Goal: Communication & Community: Answer question/provide support

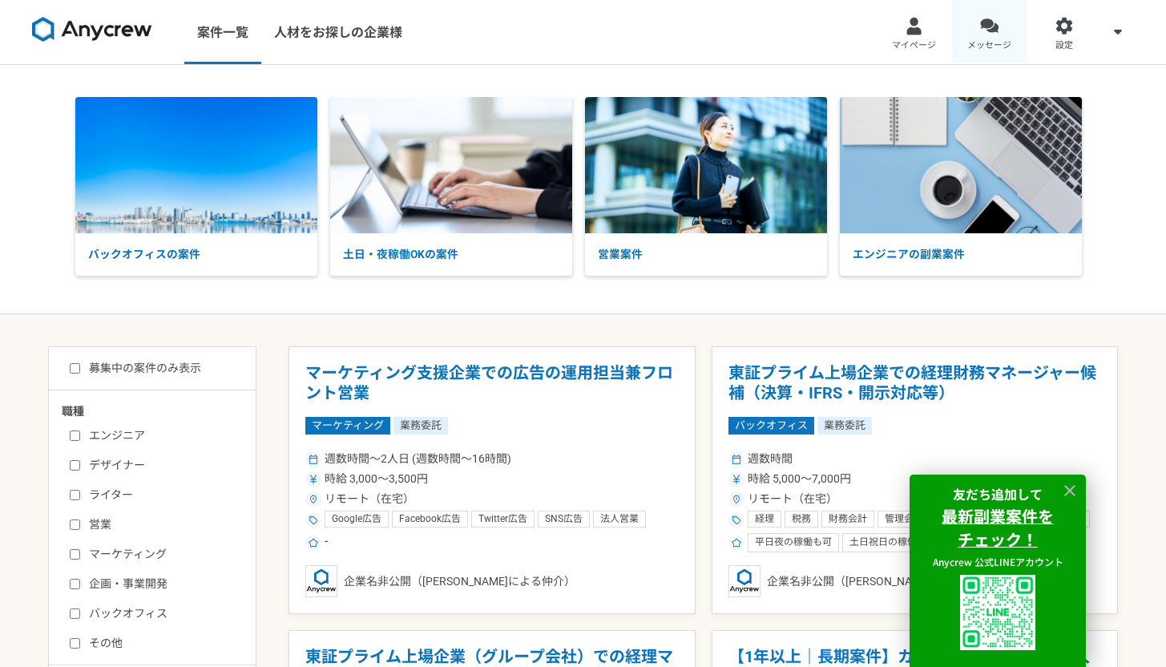
click at [1003, 29] on link "メッセージ" at bounding box center [989, 32] width 75 height 64
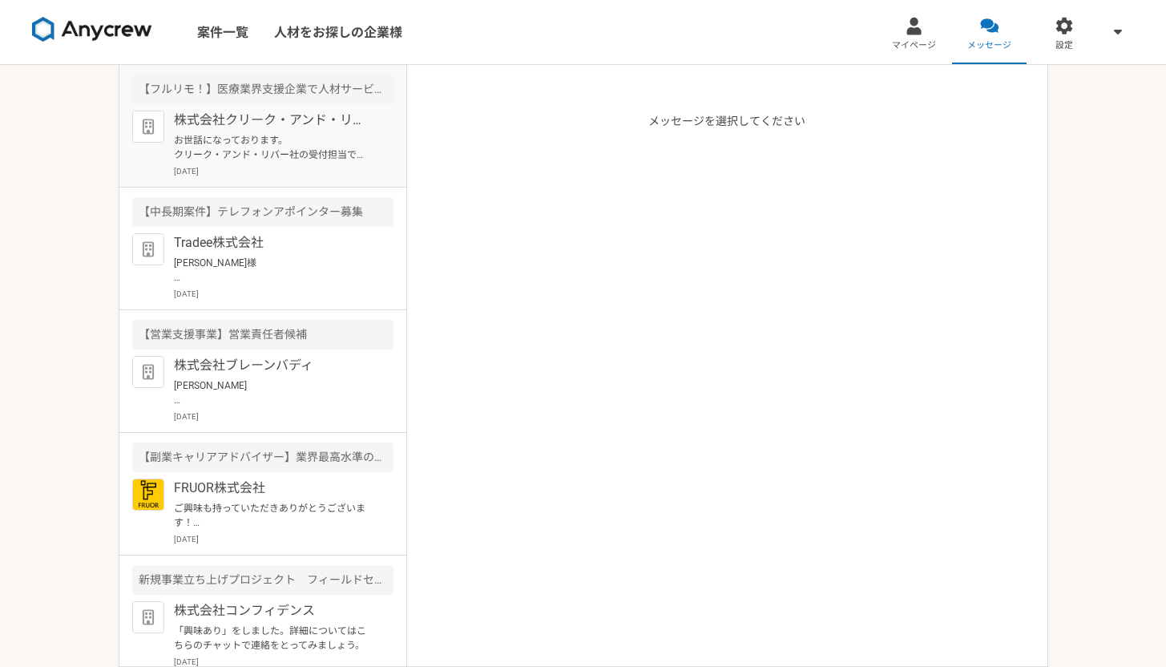
click at [231, 144] on p "お世話になっております。 クリーク・アンド・リバー社の受付担当です。 この度は弊社案件にご興味頂き誠にありがとうございます。 お仕事のご依頼を検討するうえで詳…" at bounding box center [273, 147] width 198 height 29
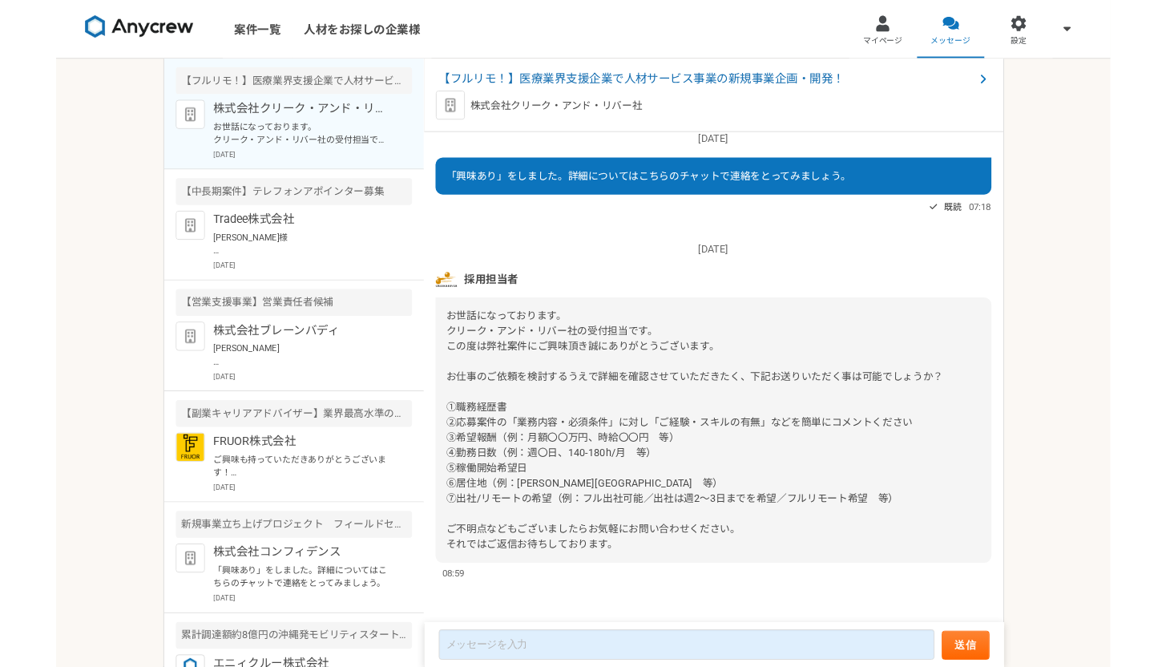
scroll to position [88, 0]
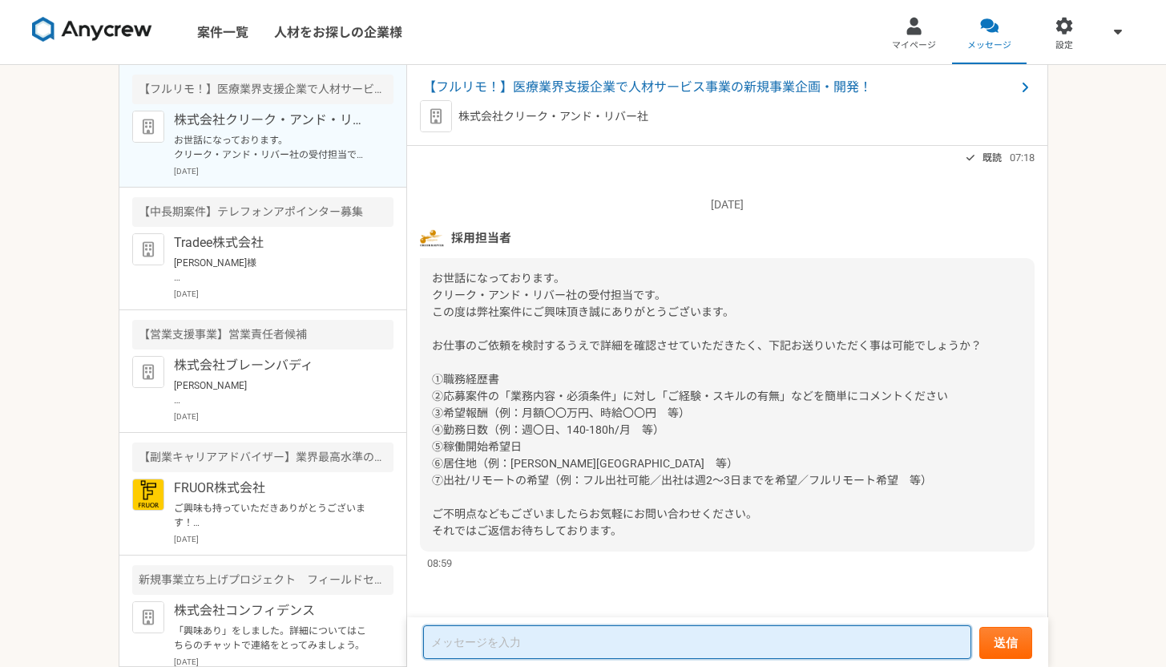
click at [692, 652] on textarea at bounding box center [697, 642] width 548 height 34
type textarea "れ"
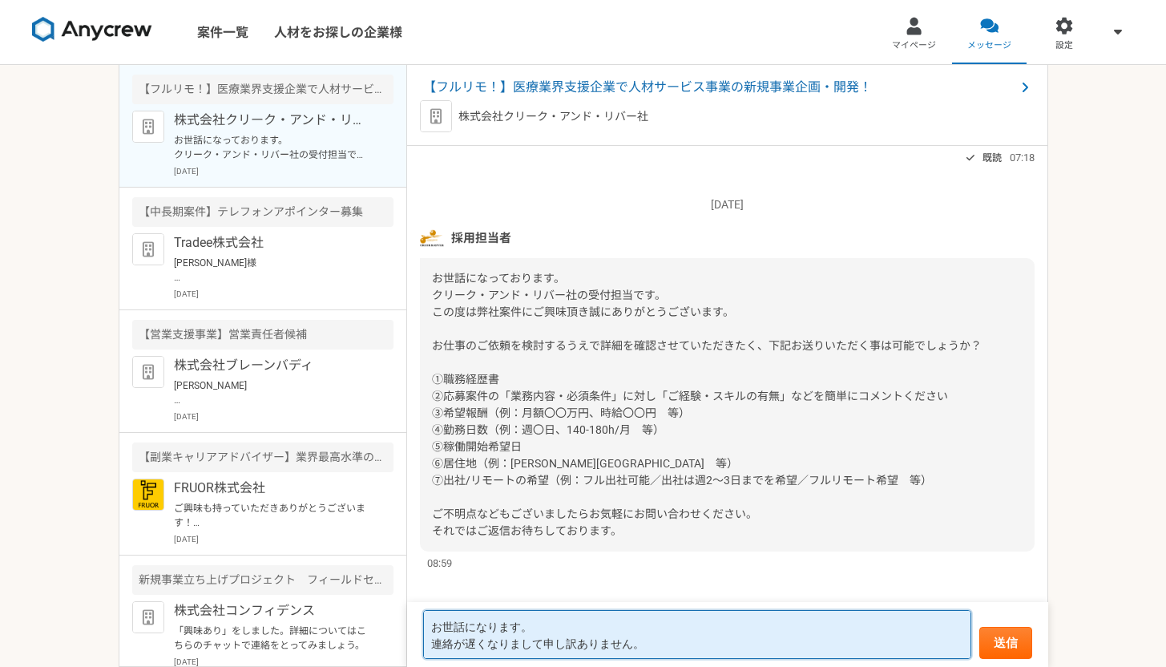
click at [457, 639] on textarea "お世話になります。 連絡が遅くなりまして申し訳ありません。" at bounding box center [697, 634] width 548 height 49
click at [648, 648] on textarea "お世話になります。 返信が遅くなりまして申し訳ありません。" at bounding box center [697, 634] width 548 height 49
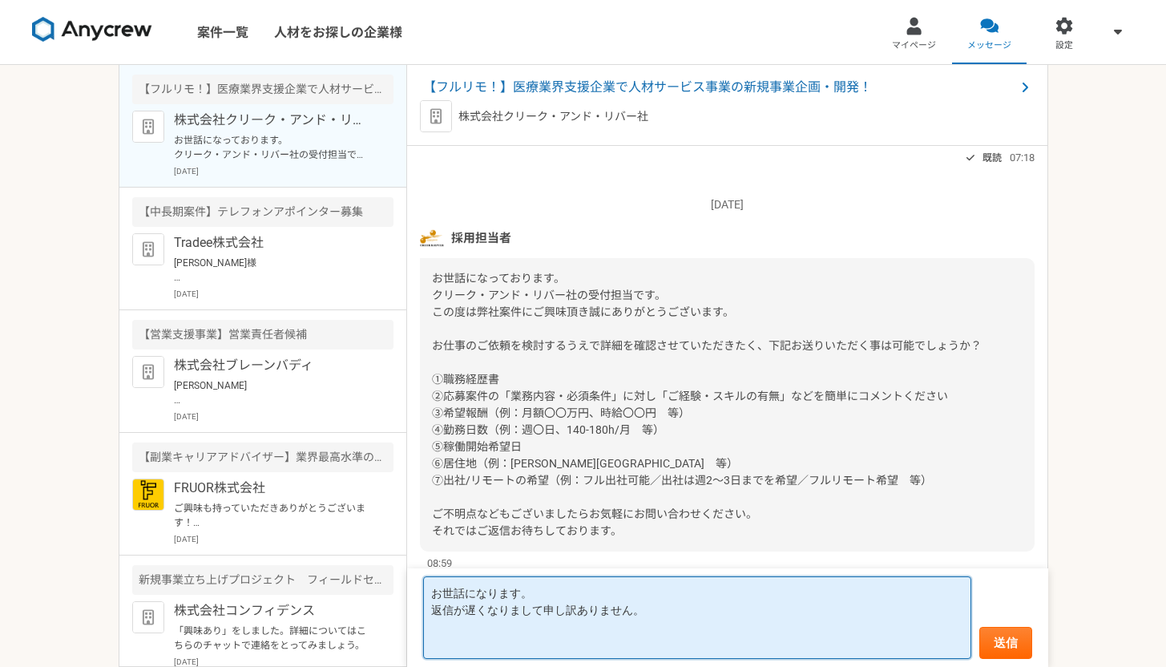
paste textarea "①職務経歴書 ②応募案件の「業務内容・必須条件」に対し「ご経験・スキルの有無」などを簡単にコメントください 新規事業の経験として有り 日本での法人立ち上げに関…"
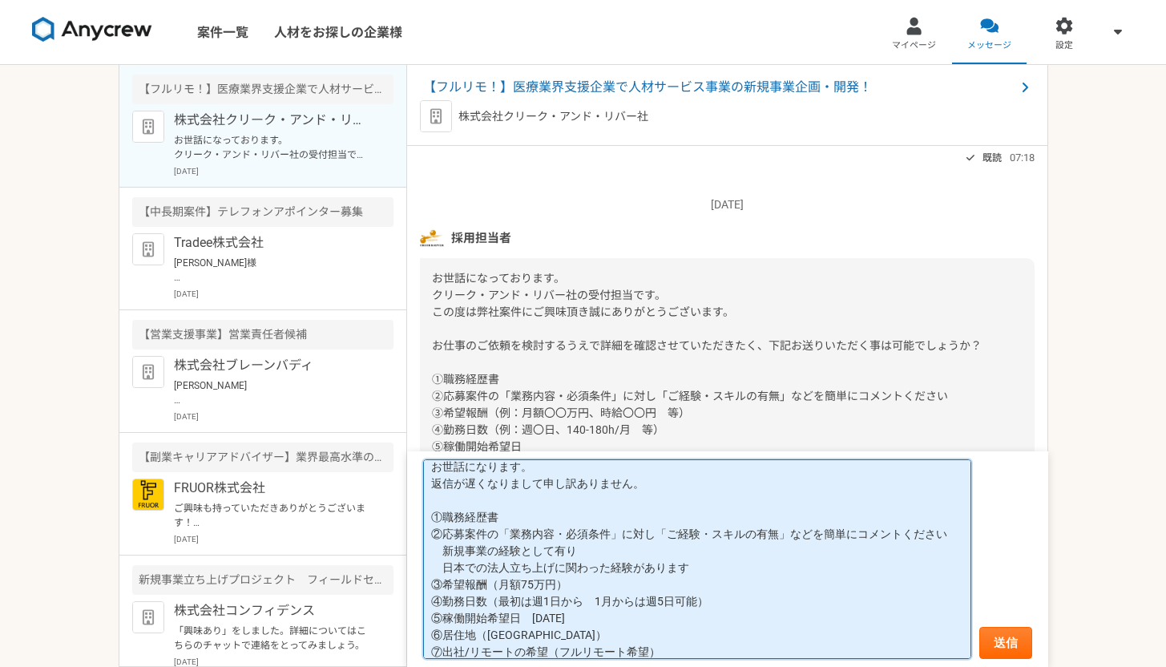
click at [541, 520] on textarea "お世話になります。 返信が遅くなりまして申し訳ありません。 ①職務経歴書 ②応募案件の「業務内容・必須条件」に対し「ご経験・スキルの有無」などを簡単にコメント…" at bounding box center [697, 559] width 548 height 200
click at [439, 562] on textarea "お世話になります。 返信が遅くなりまして申し訳ありません。 ①職務経歴書　添付で送れないようですので、メールアドレス等ご教示いただけましたらお送りします。 ②…" at bounding box center [697, 559] width 548 height 200
click at [695, 591] on textarea "お世話になります。 返信が遅くなりまして申し訳ありません。 ①職務経歴書　添付で送れないようですので、メールアドレス等ご教示いただけましたらお送りします。 ②…" at bounding box center [697, 559] width 548 height 200
click at [691, 580] on textarea "お世話になります。 返信が遅くなりまして申し訳ありません。 ①職務経歴書　添付で送れないようですので、メールアドレス等ご教示いただけましたらお送りします。 ②…" at bounding box center [697, 559] width 548 height 200
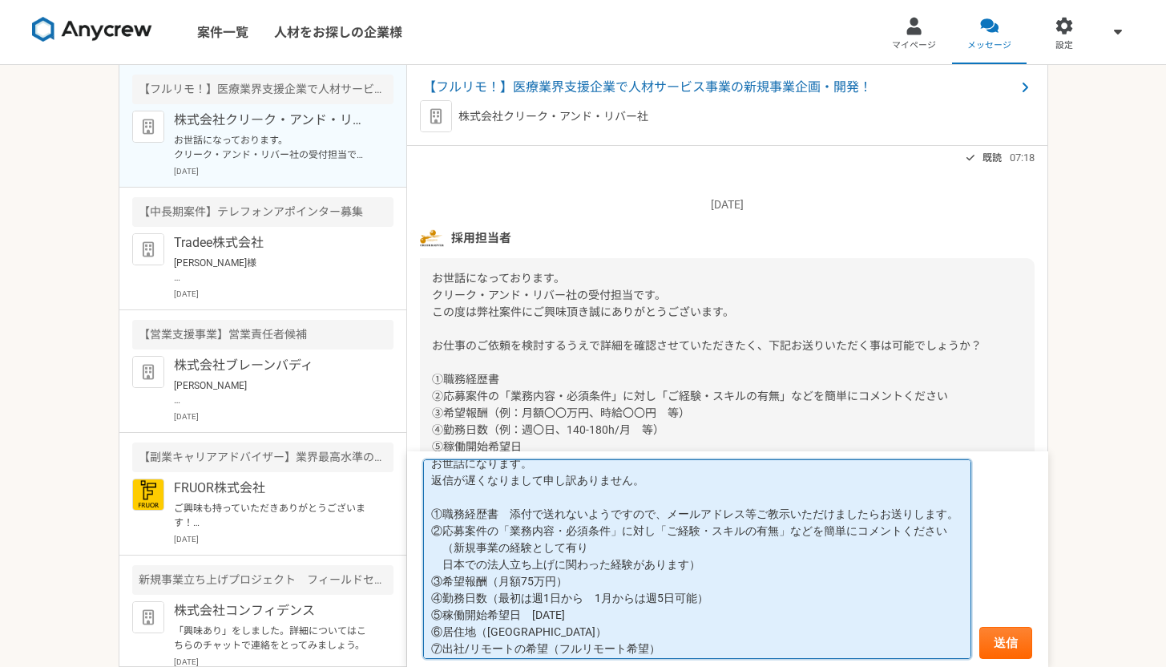
click at [446, 581] on textarea "お世話になります。 返信が遅くなりまして申し訳ありません。 ①職務経歴書　添付で送れないようですので、メールアドレス等ご教示いただけましたらお送りします。 ②…" at bounding box center [697, 559] width 548 height 200
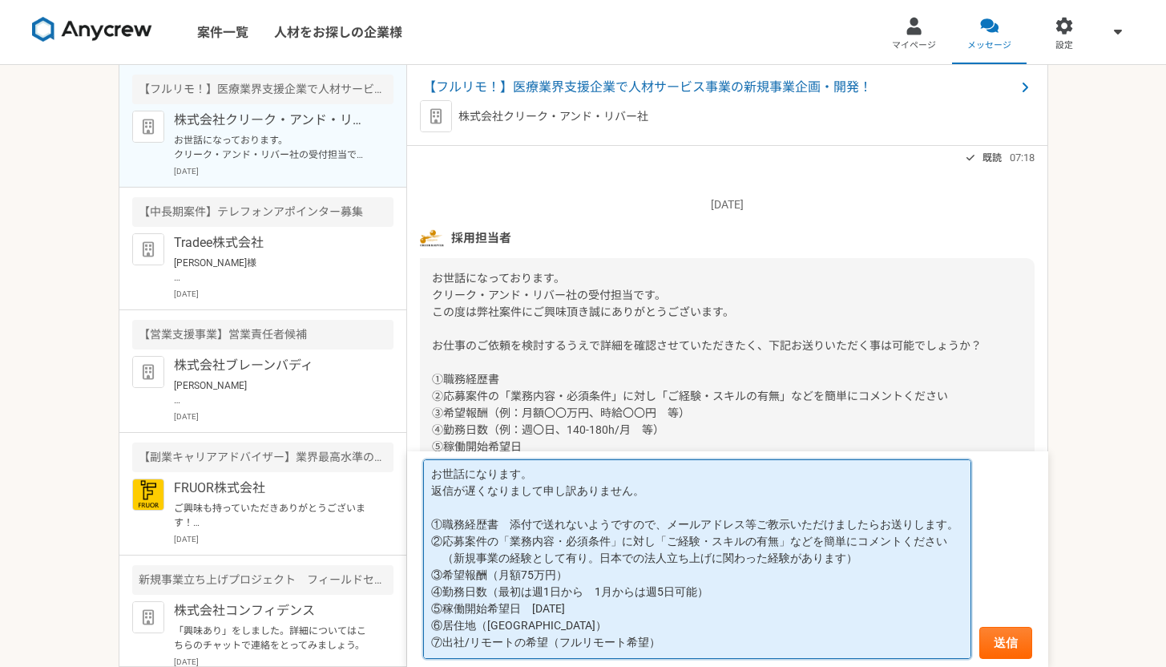
click at [530, 615] on textarea "お世話になります。 返信が遅くなりまして申し訳ありません。 ①職務経歴書　添付で送れないようですので、メールアドレス等ご教示いただけましたらお送りします。 ②…" at bounding box center [697, 559] width 548 height 200
click at [583, 627] on textarea "お世話になります。 返信が遅くなりまして申し訳ありません。 ①職務経歴書　添付で送れないようですので、メールアドレス等ご教示いただけましたらお送りします。 ②…" at bounding box center [697, 559] width 548 height 200
click at [581, 621] on textarea "お世話になります。 返信が遅くなりまして申し訳ありません。 ①職務経歴書　添付で送れないようですので、メールアドレス等ご教示いただけましたらお送りします。 ②…" at bounding box center [697, 559] width 548 height 200
click at [580, 600] on textarea "お世話になります。 返信が遅くなりまして申し訳ありません。 ①職務経歴書　添付で送れないようですので、メールアドレス等ご教示いただけましたらお送りします。 ②…" at bounding box center [697, 559] width 548 height 200
click at [747, 600] on textarea "お世話になります。 返信が遅くなりまして申し訳ありません。 ①職務経歴書　添付で送れないようですので、メールアドレス等ご教示いただけましたらお送りします。 ②…" at bounding box center [697, 559] width 548 height 200
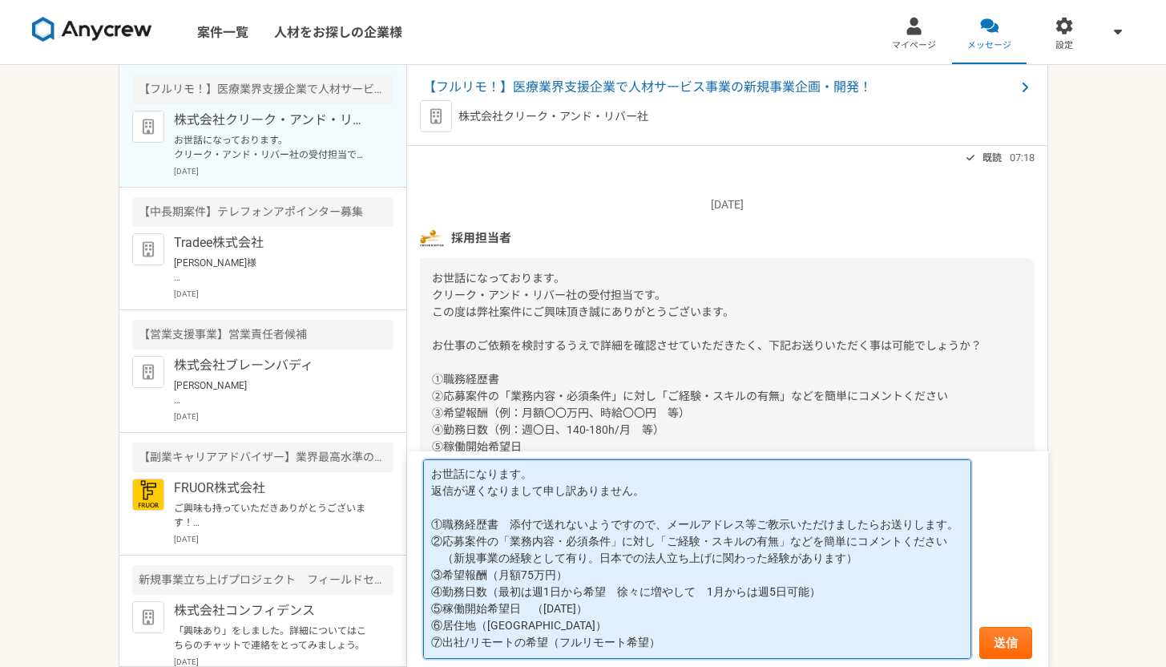
click at [752, 595] on textarea "お世話になります。 返信が遅くなりまして申し訳ありません。 ①職務経歴書　添付で送れないようですので、メールアドレス等ご教示いただけましたらお送りします。 ②…" at bounding box center [697, 559] width 548 height 200
click at [668, 639] on textarea "お世話になります。 返信が遅くなりまして申し訳ありません。 ①職務経歴書　添付で送れないようですので、メールアドレス等ご教示いただけましたらお送りします。 ②…" at bounding box center [697, 559] width 548 height 200
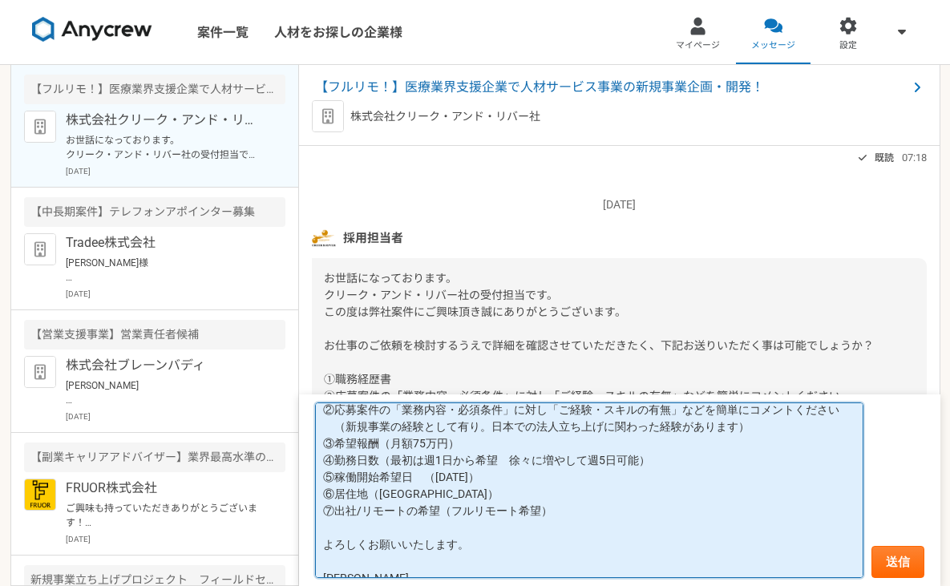
scroll to position [88, 0]
type textarea "お世話になります。 返信が遅くなりまして申し訳ありません。 ①職務経歴書　添付で送れないようですので、メールアドレス等ご教示いただけましたらお送りします。 ②…"
click at [700, 550] on textarea "お世話になります。 返信が遅くなりまして申し訳ありません。 ①職務経歴書　添付で送れないようですので、メールアドレス等ご教示いただけましたらお送りします。 ②…" at bounding box center [589, 489] width 548 height 175
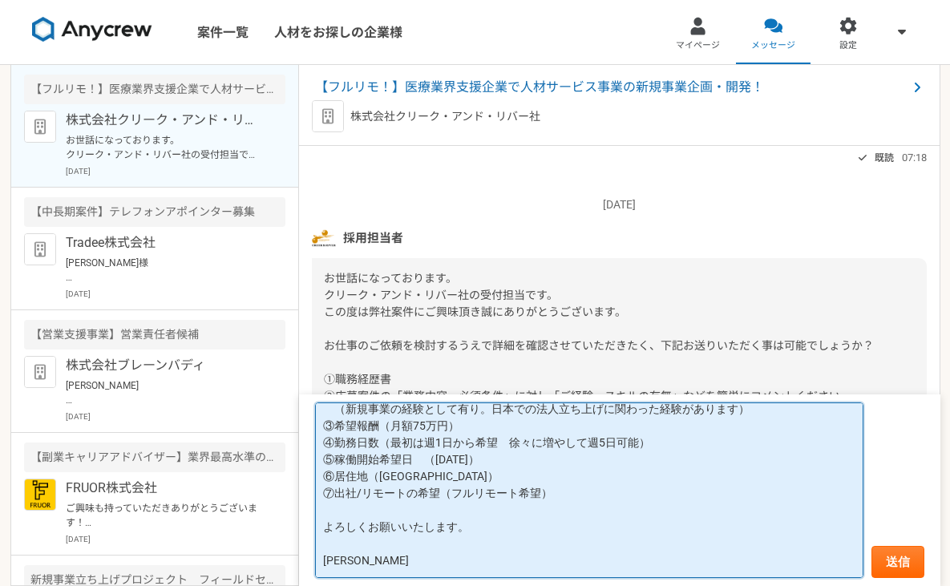
scroll to position [0, 0]
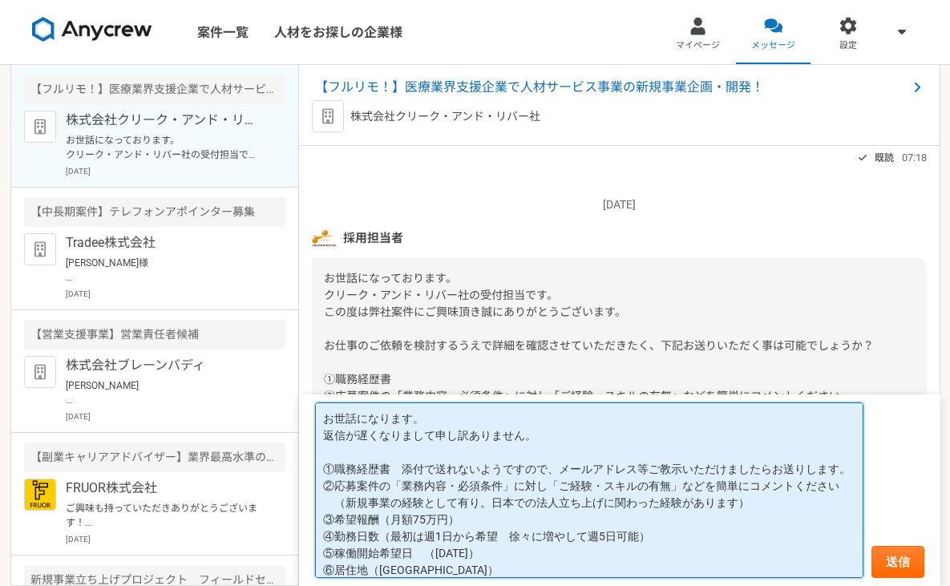
click at [329, 412] on textarea "お世話になります。 返信が遅くなりまして申し訳ありません。 ①職務経歴書　添付で送れないようですので、メールアドレス等ご教示いただけましたらお送りします。 ②…" at bounding box center [589, 489] width 548 height 175
click at [514, 479] on textarea "お世話になります。 返信が遅くなりまして申し訳ありません。 ①職務経歴書　添付で送れないようですので、メールアドレス等ご教示いただけましたらお送りします。 ②…" at bounding box center [589, 489] width 548 height 175
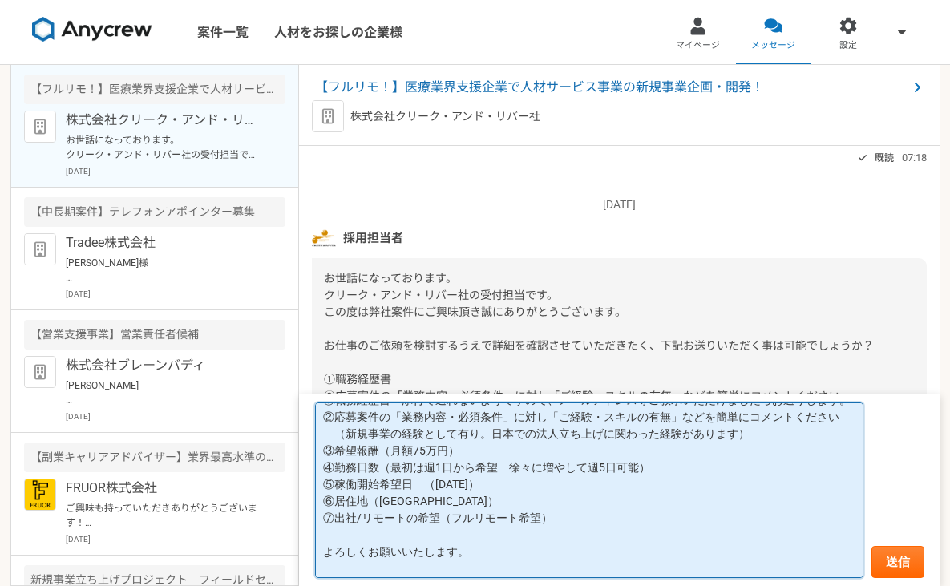
scroll to position [110, 0]
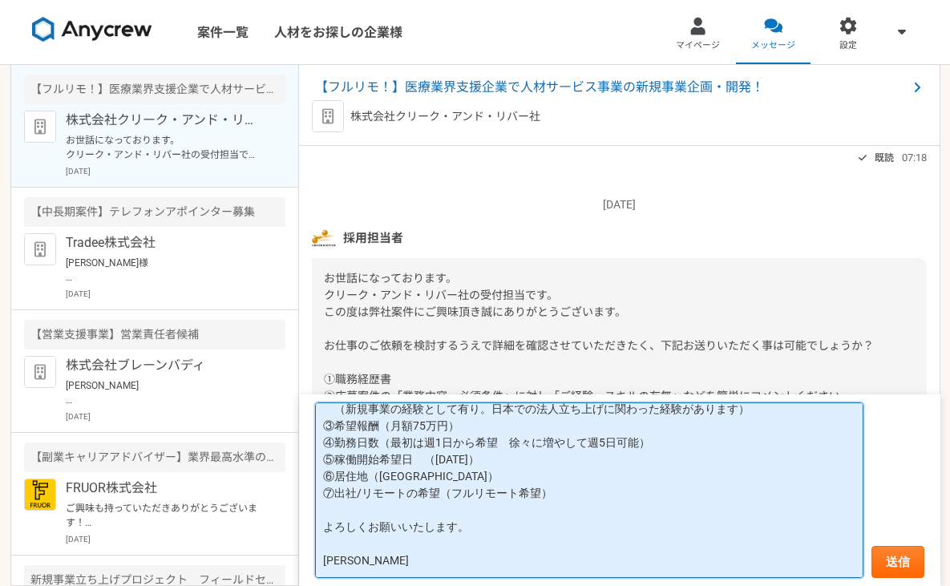
click at [466, 460] on textarea "お世話になります。 返信が遅くなりまして申し訳ありません。 ①職務経歴書　添付で送れないようですので、メールアドレス等ご教示いただけましたらお送りします。 ②…" at bounding box center [589, 489] width 548 height 175
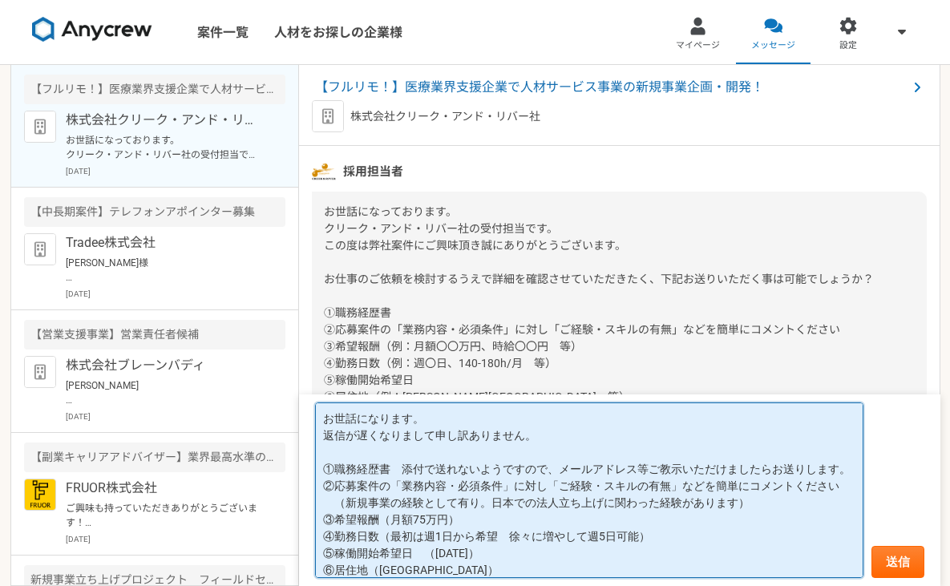
scroll to position [169, 0]
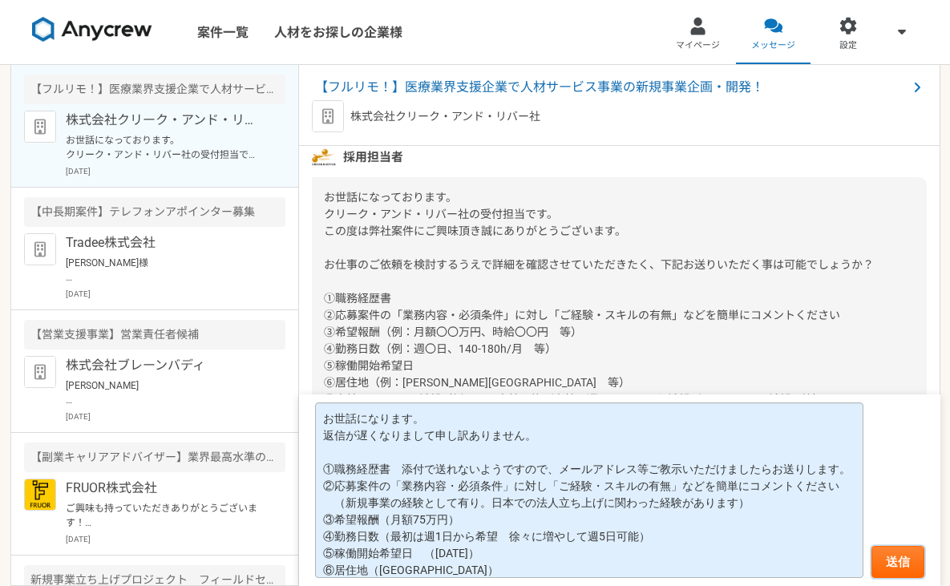
drag, startPoint x: 899, startPoint y: 562, endPoint x: 634, endPoint y: 529, distance: 267.3
click at [634, 531] on form "お世話になります。 返信が遅くなりまして申し訳ありません。 ①職務経歴書　添付で送れないようですので、メールアドレス等ご教示いただけましたらお送りします。 ②…" at bounding box center [619, 490] width 641 height 192
click at [893, 564] on button "送信" at bounding box center [897, 562] width 53 height 32
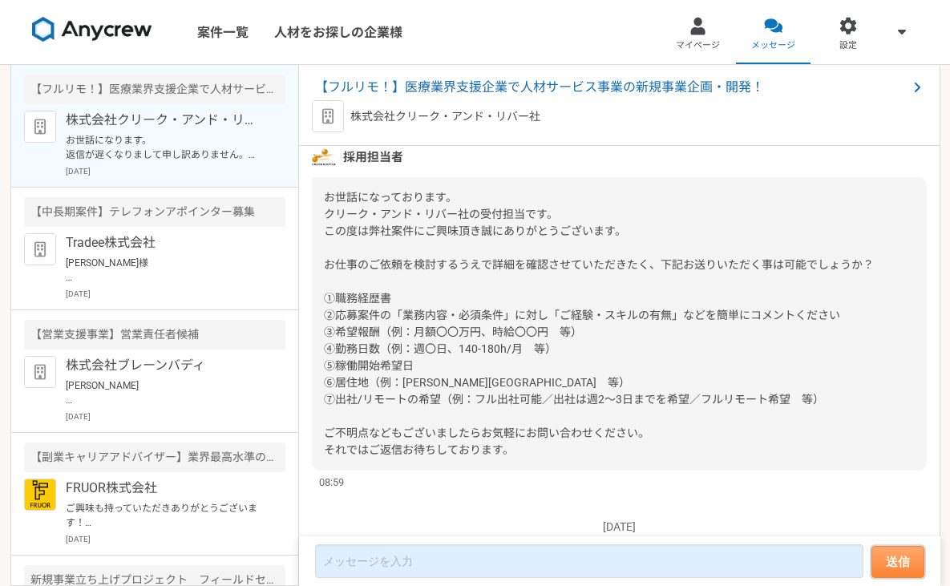
scroll to position [523, 0]
